Goal: Information Seeking & Learning: Find specific fact

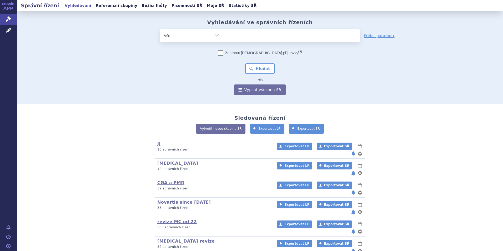
click at [255, 35] on ul at bounding box center [291, 34] width 137 height 11
click at [223, 35] on select at bounding box center [223, 35] width 0 height 13
type input "g"
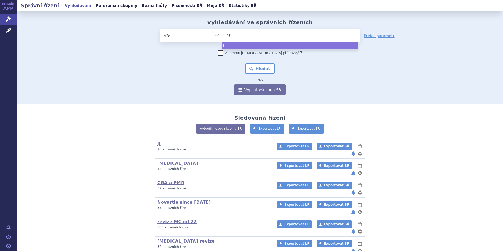
type input "fab"
type input "fabh"
type input "fabhla"
type input "fabhlat"
type input "fabhlata"
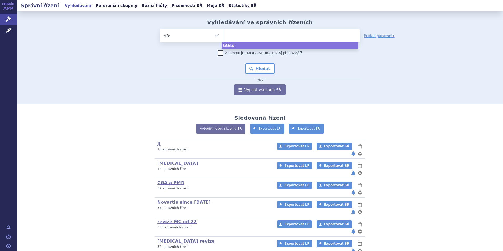
select select "fabhlata"
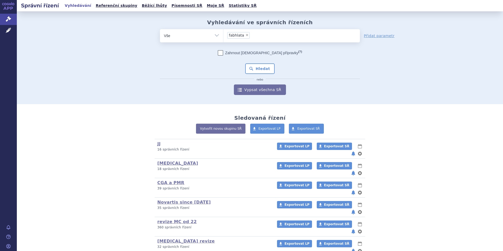
type input "fabhlata"
select select
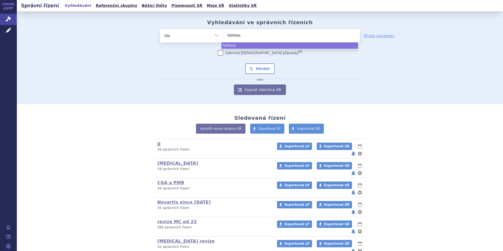
type input "fabhlat"
type input "fabhl"
type input "fabh"
type input "fabha"
type input "fabhal"
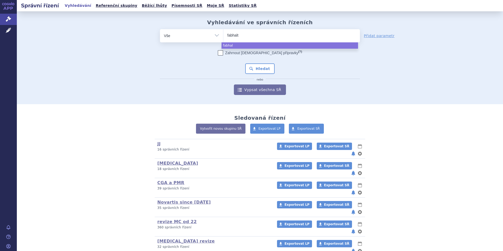
type input "fabhalta"
select select "fabhalta"
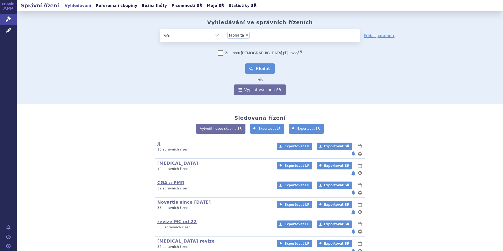
click at [257, 67] on button "Hledat" at bounding box center [260, 68] width 30 height 11
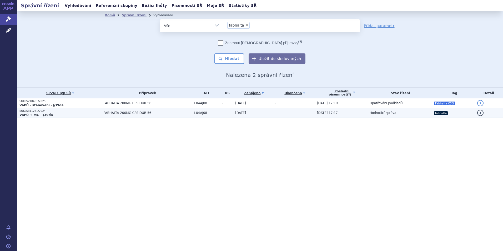
click at [60, 114] on p "VaPÚ + MC - §39da" at bounding box center [59, 115] width 81 height 4
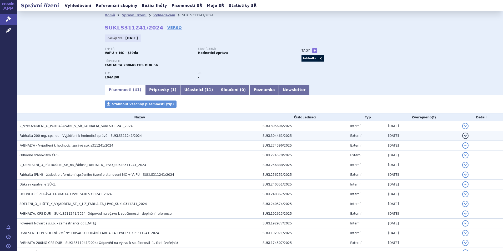
click at [67, 135] on span "Fabhalta 200 mg, cps. dur. Vyjádření k hodnotící zprávě - SUKLS311241/2024" at bounding box center [80, 136] width 122 height 4
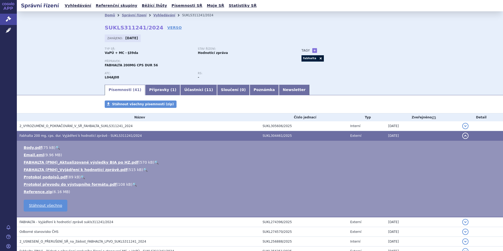
click at [67, 135] on span "Fabhalta 200 mg, cps. dur. Vyjádření k hodnotící zprávě - SUKLS311241/2024" at bounding box center [80, 136] width 122 height 4
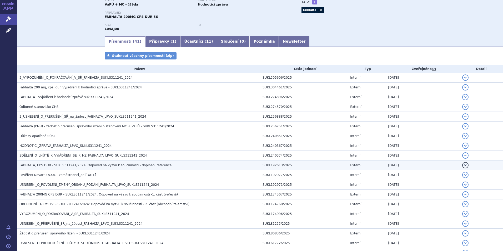
scroll to position [53, 0]
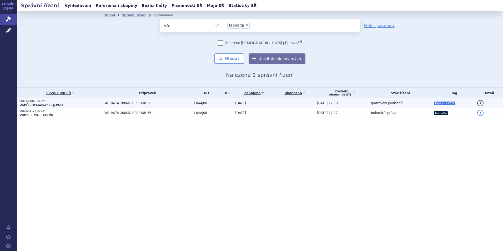
click at [87, 104] on p "VaPÚ - stanovení - §39da" at bounding box center [59, 105] width 81 height 4
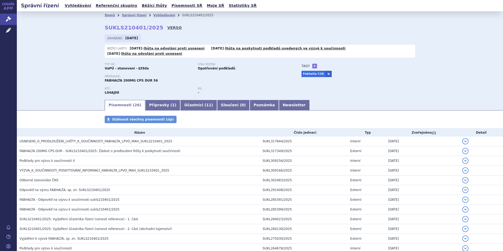
click at [167, 29] on link "VERSO" at bounding box center [174, 27] width 14 height 5
